Goal: Task Accomplishment & Management: Manage account settings

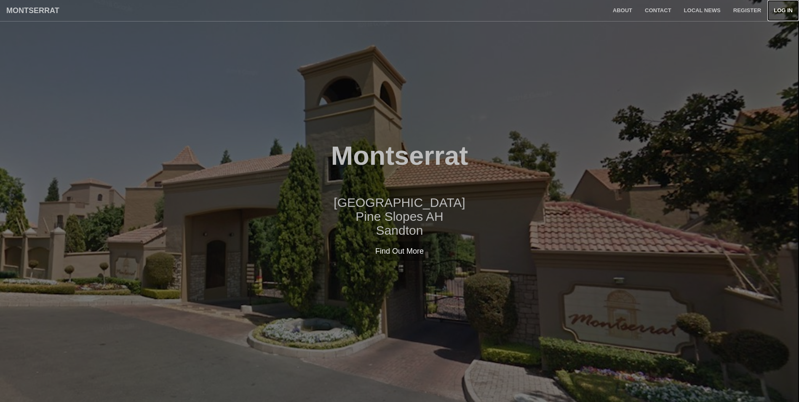
click at [783, 8] on link "Log in" at bounding box center [783, 10] width 32 height 21
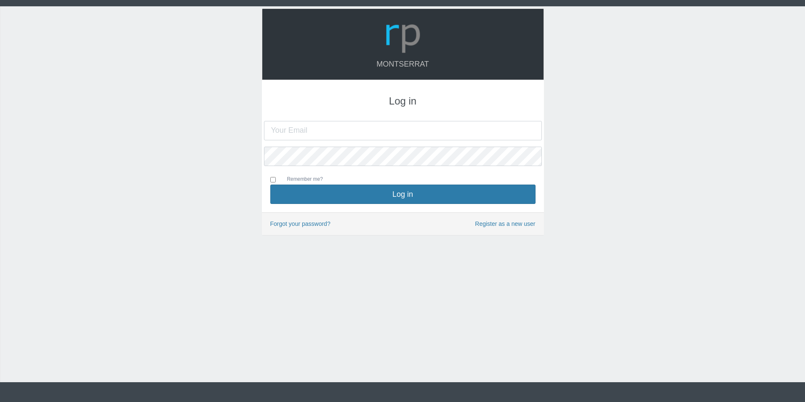
type input "[PERSON_NAME][EMAIL_ADDRESS][PERSON_NAME][DOMAIN_NAME]"
click at [283, 131] on input "[PERSON_NAME][EMAIL_ADDRESS][PERSON_NAME][DOMAIN_NAME]" at bounding box center [403, 130] width 278 height 19
click at [554, 274] on div "Montserrat Log in sam.laidlaw@zebra.com Remember me? Log in" at bounding box center [402, 194] width 805 height 376
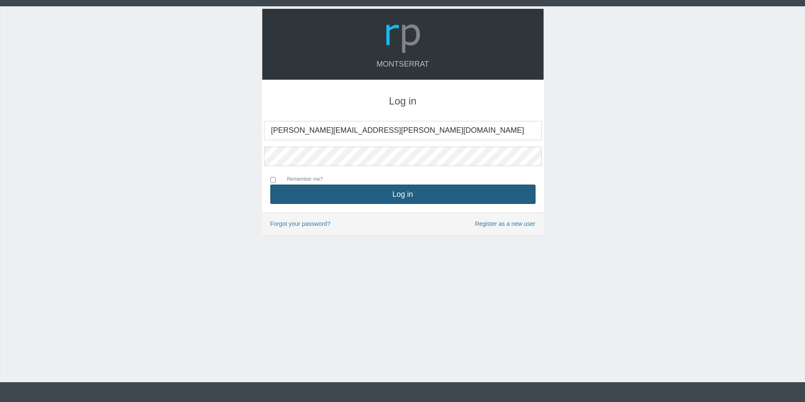
click at [358, 194] on button "Log in" at bounding box center [402, 193] width 265 height 19
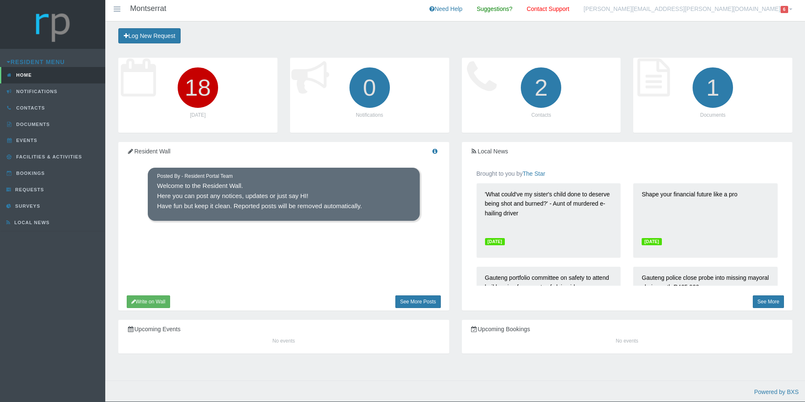
click at [785, 8] on span "6" at bounding box center [785, 9] width 8 height 7
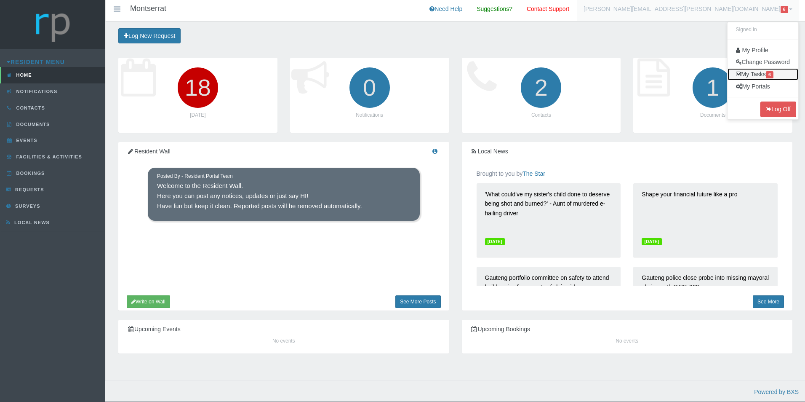
click at [757, 72] on link "My Tasks 6" at bounding box center [763, 74] width 71 height 12
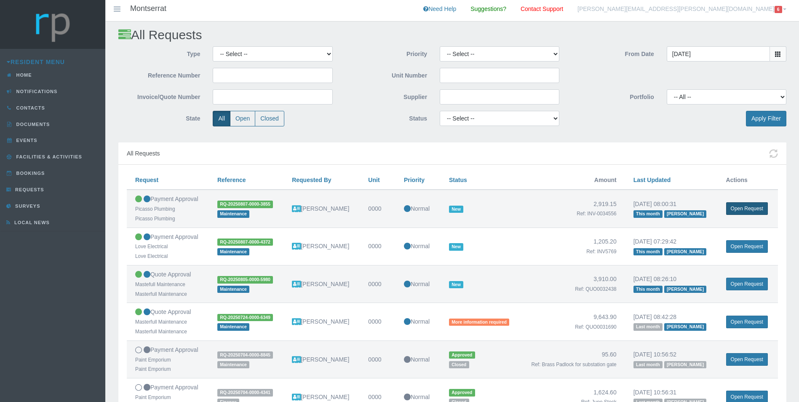
click at [754, 206] on link "Open Request" at bounding box center [747, 208] width 42 height 13
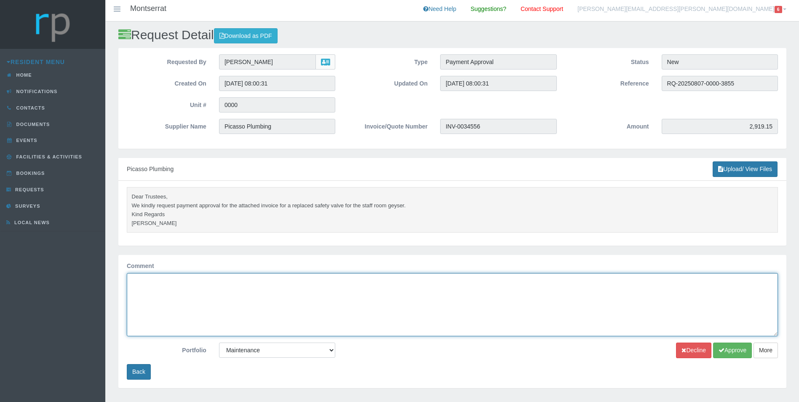
click at [158, 292] on textarea "Comment" at bounding box center [452, 305] width 651 height 64
type textarea "Approved"
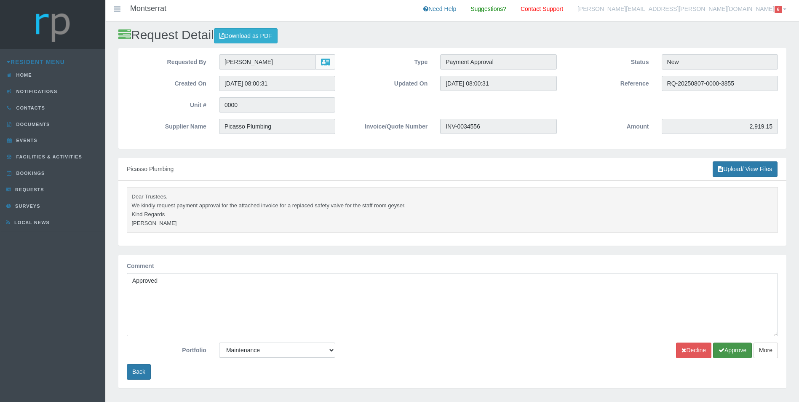
click at [742, 350] on button "Approve" at bounding box center [732, 350] width 39 height 16
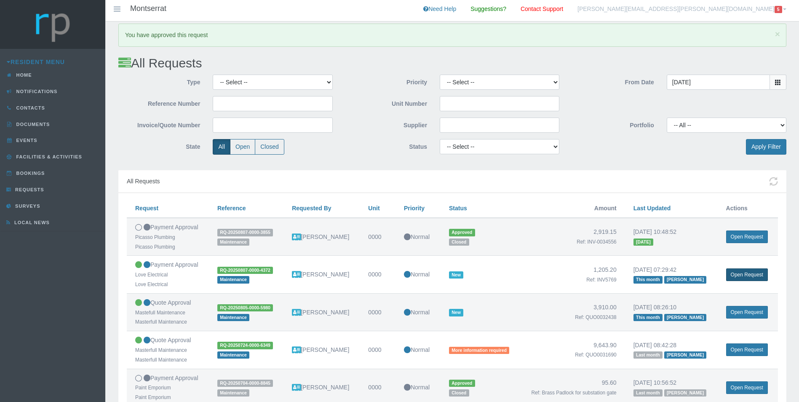
click at [746, 273] on link "Open Request" at bounding box center [747, 274] width 42 height 13
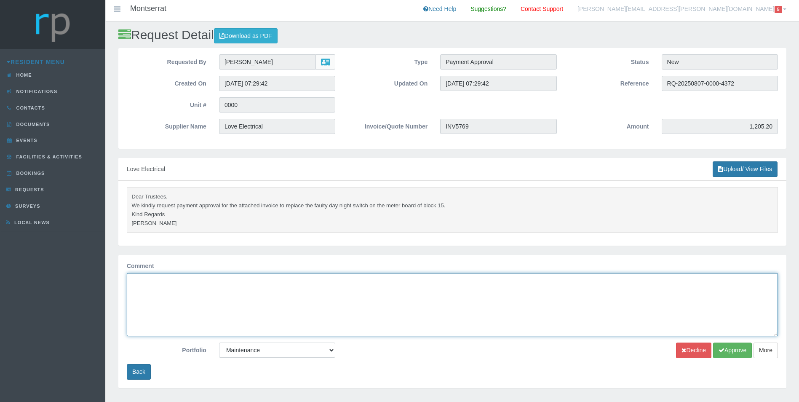
click at [155, 296] on textarea "Comment" at bounding box center [452, 305] width 651 height 64
type textarea "Approved"
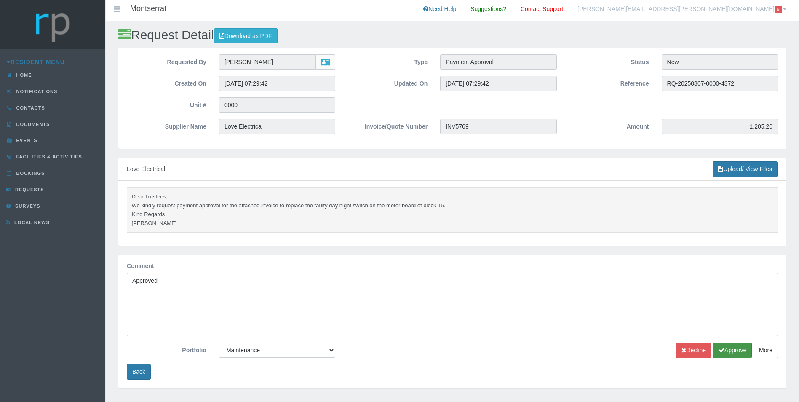
click at [728, 347] on button "Approve" at bounding box center [732, 350] width 39 height 16
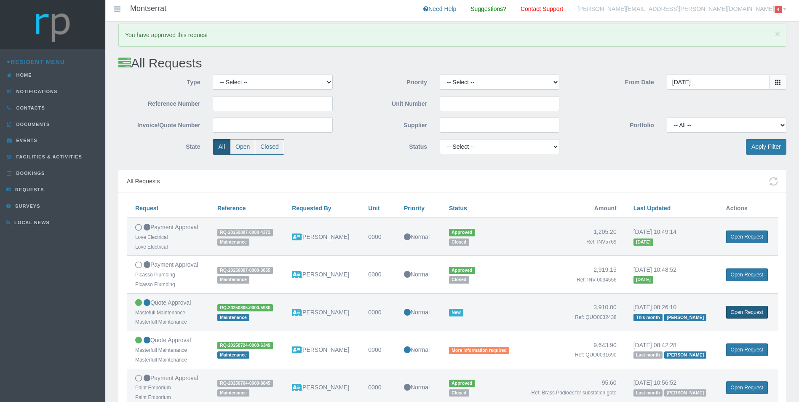
click at [741, 312] on link "Open Request" at bounding box center [747, 312] width 42 height 13
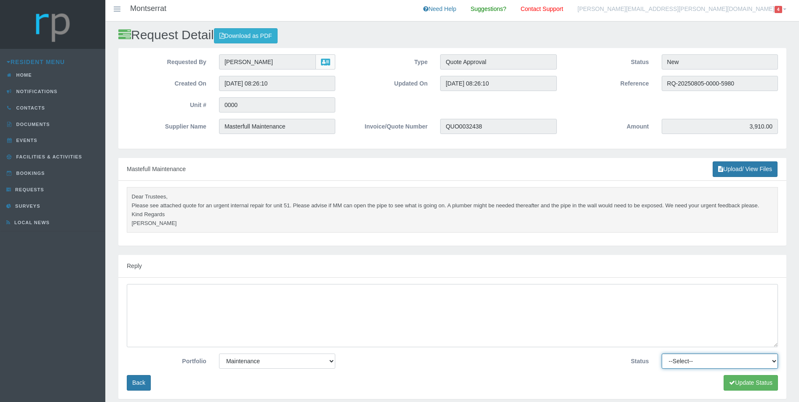
click at [687, 360] on select "--Select-- Approved Cancelled Completed Declined More information required New …" at bounding box center [720, 360] width 116 height 15
select select "APPROVED"
click at [662, 354] on select "--Select-- Approved Cancelled Completed Declined More information required New …" at bounding box center [720, 360] width 116 height 15
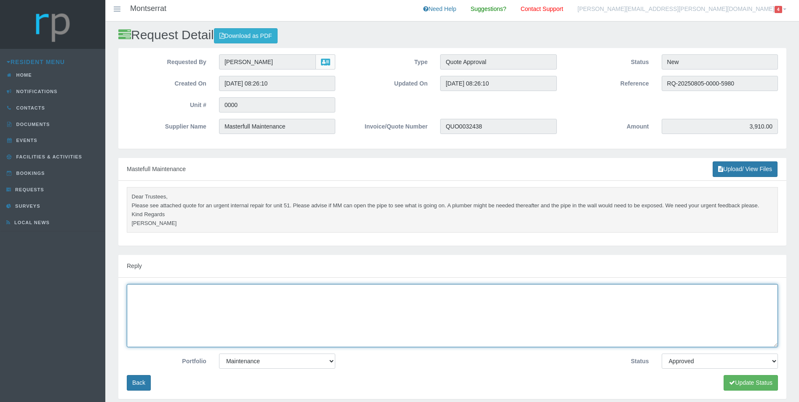
click at [155, 304] on textarea at bounding box center [452, 316] width 651 height 64
type textarea "Approved"
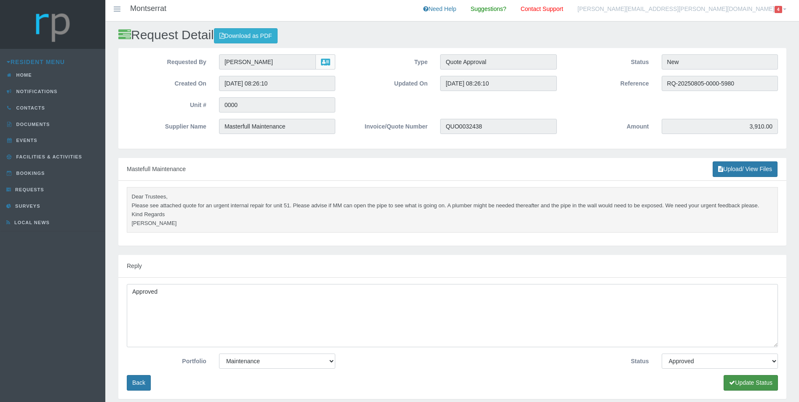
click at [733, 380] on icon "submit" at bounding box center [732, 383] width 6 height 6
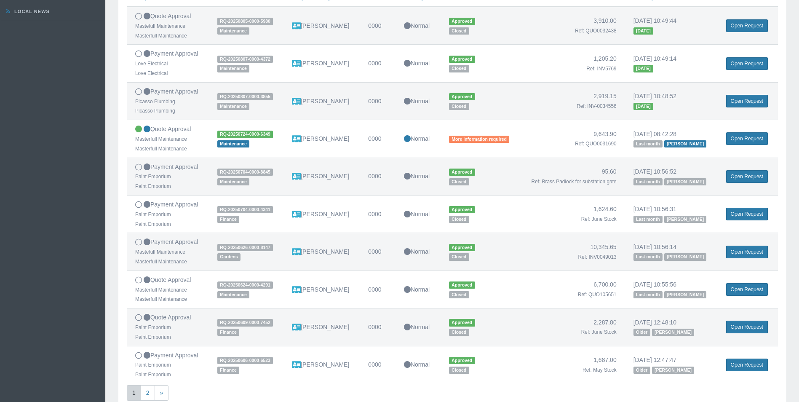
scroll to position [211, 0]
click at [747, 137] on link "Open Request" at bounding box center [747, 139] width 42 height 13
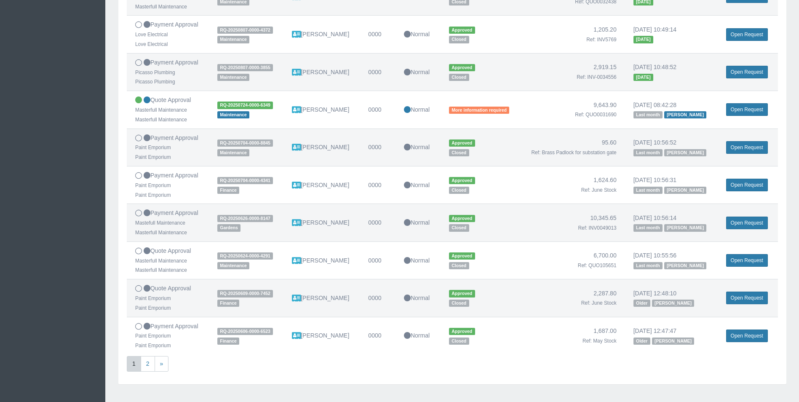
scroll to position [270, 0]
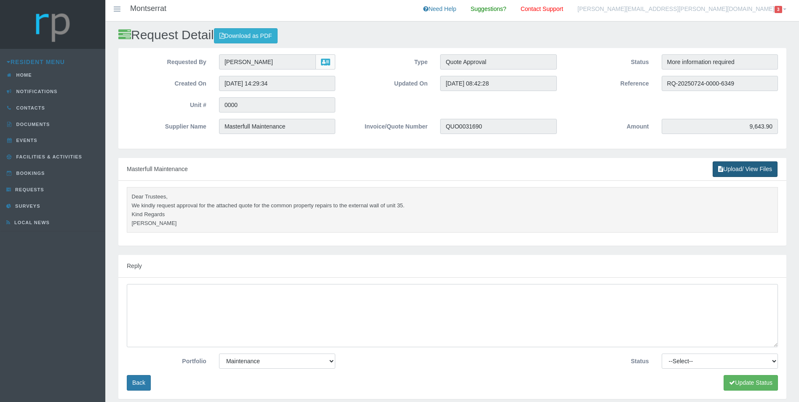
click at [737, 167] on link "Upload/ View Files" at bounding box center [745, 169] width 65 height 16
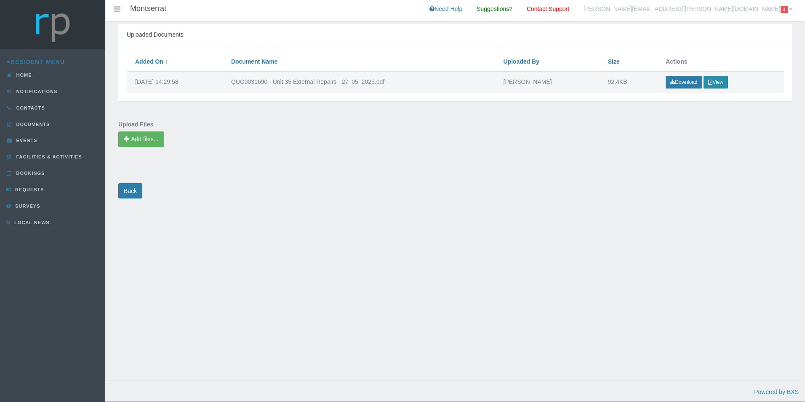
click at [718, 80] on button "View" at bounding box center [716, 82] width 24 height 13
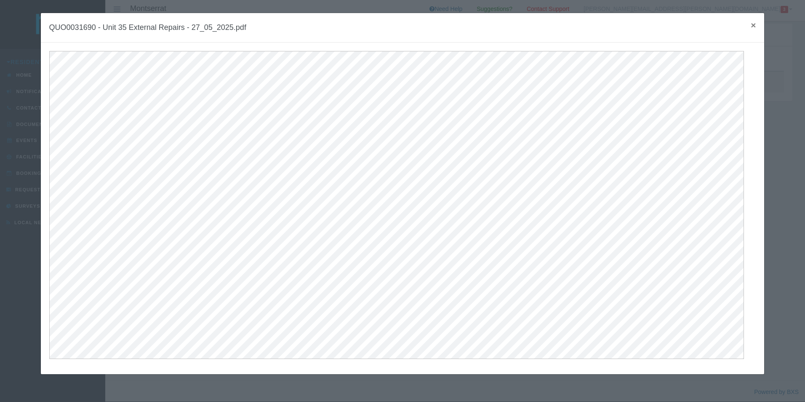
click at [751, 25] on span "×" at bounding box center [753, 25] width 5 height 10
